Goal: Task Accomplishment & Management: Manage account settings

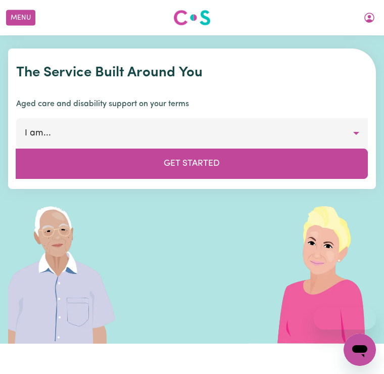
click at [378, 19] on button "My Account" at bounding box center [369, 17] width 21 height 17
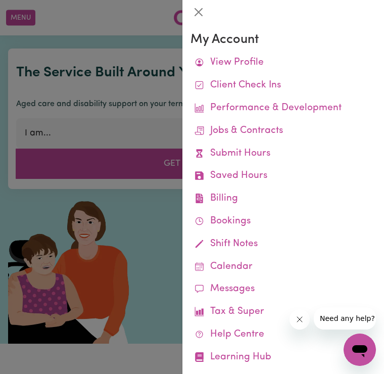
click at [268, 152] on link "Submit Hours" at bounding box center [284, 154] width 186 height 23
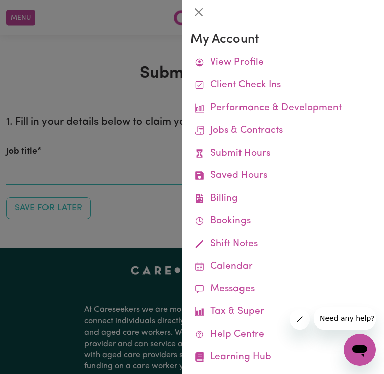
click at [274, 150] on link "Submit Hours" at bounding box center [284, 154] width 186 height 23
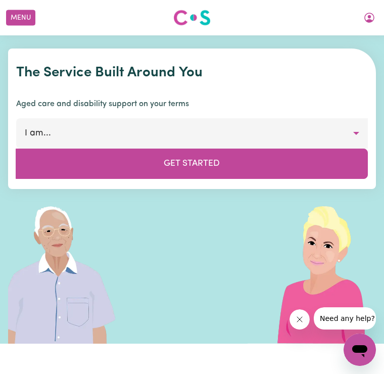
click at [375, 21] on icon "My Account" at bounding box center [370, 18] width 12 height 12
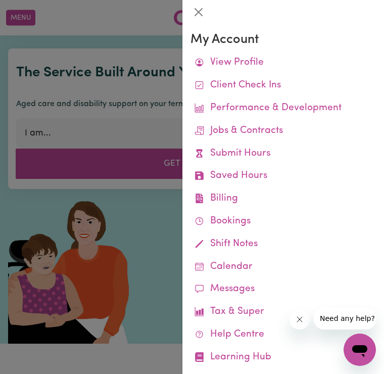
click at [0, 0] on link "Job Reports" at bounding box center [0, 0] width 0 height 0
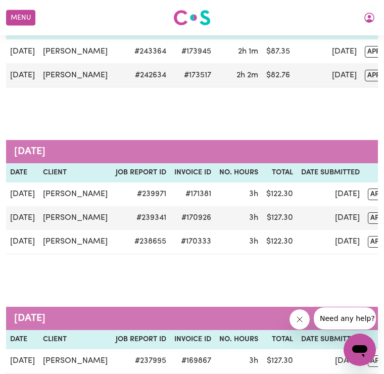
scroll to position [0, 7]
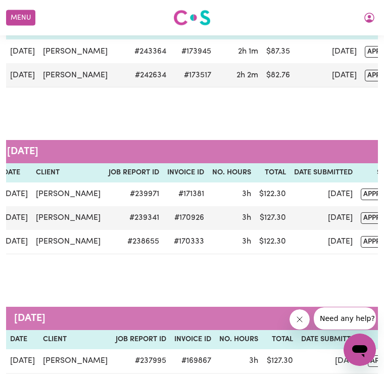
click at [377, 19] on button "My Account" at bounding box center [369, 17] width 21 height 17
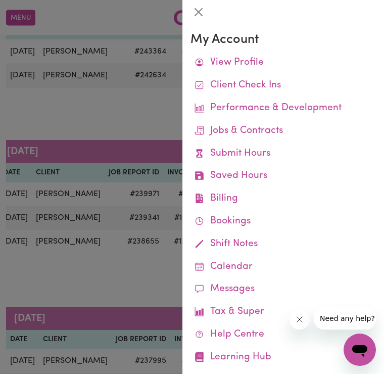
click at [151, 113] on div at bounding box center [192, 187] width 384 height 374
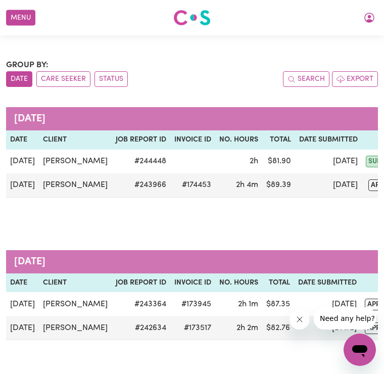
scroll to position [0, 0]
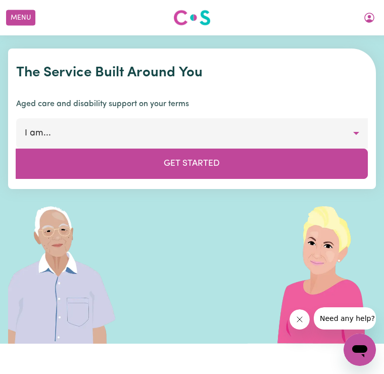
click at [372, 20] on icon "My Account" at bounding box center [370, 18] width 10 height 10
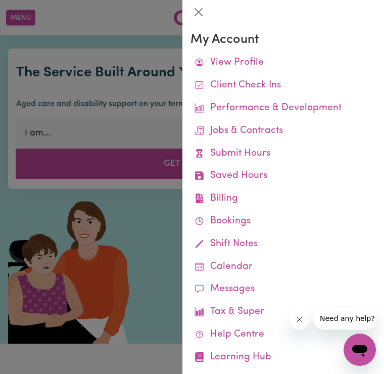
click at [0, 0] on link "Remittances" at bounding box center [0, 0] width 0 height 0
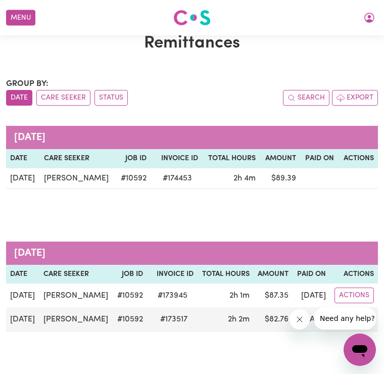
scroll to position [46, 0]
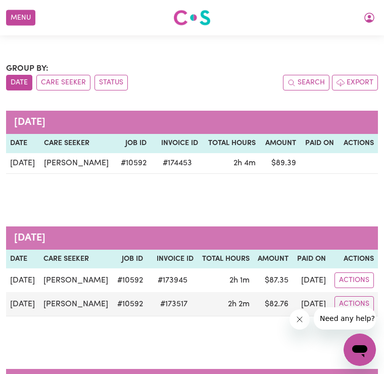
click at [377, 19] on button "My Account" at bounding box center [369, 17] width 21 height 17
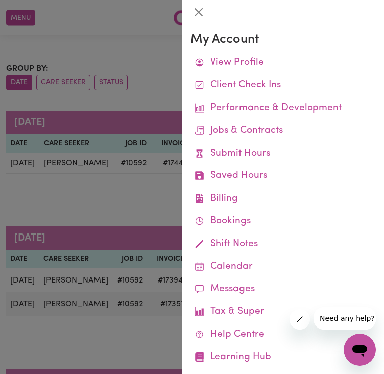
click at [0, 0] on link "Remittances" at bounding box center [0, 0] width 0 height 0
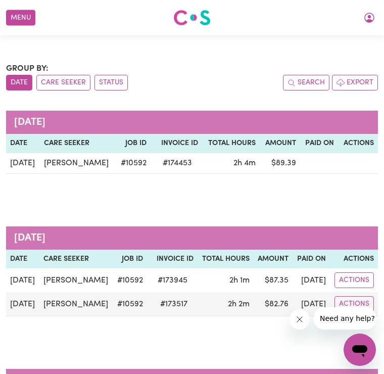
click at [378, 22] on button "My Account" at bounding box center [369, 17] width 21 height 17
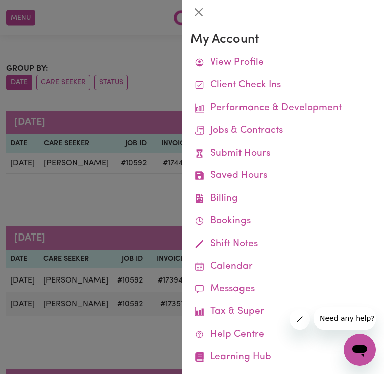
click at [256, 219] on link "Bookings" at bounding box center [284, 221] width 186 height 23
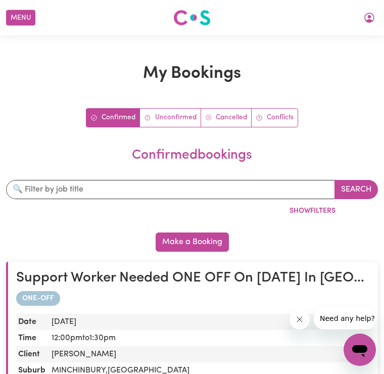
click at [377, 17] on button "My Account" at bounding box center [369, 17] width 21 height 17
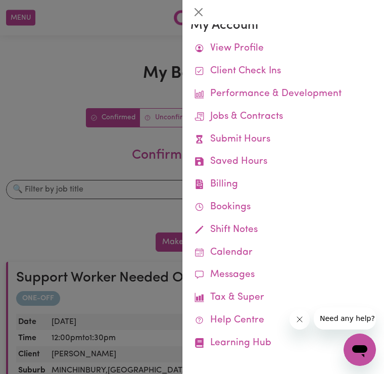
scroll to position [13, 0]
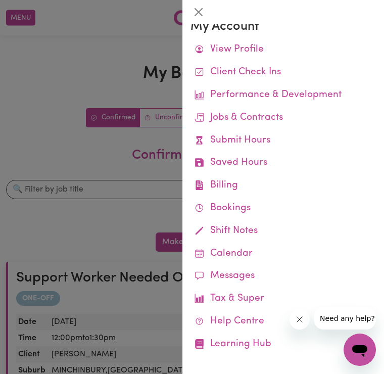
click at [0, 0] on link "Remittances" at bounding box center [0, 0] width 0 height 0
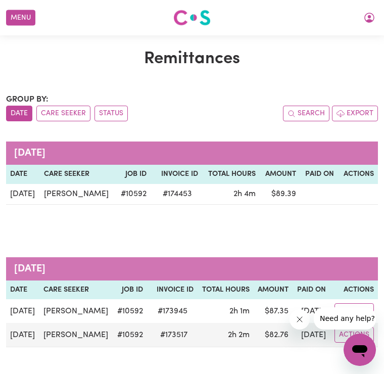
scroll to position [14, 0]
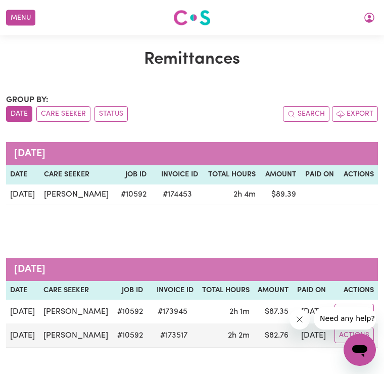
click at [368, 23] on icon "My Account" at bounding box center [370, 18] width 12 height 12
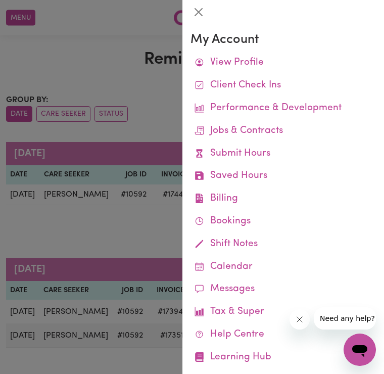
click at [0, 0] on link "Job Reports" at bounding box center [0, 0] width 0 height 0
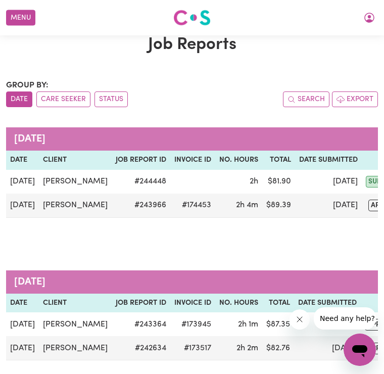
scroll to position [30, 0]
